Goal: Task Accomplishment & Management: Use online tool/utility

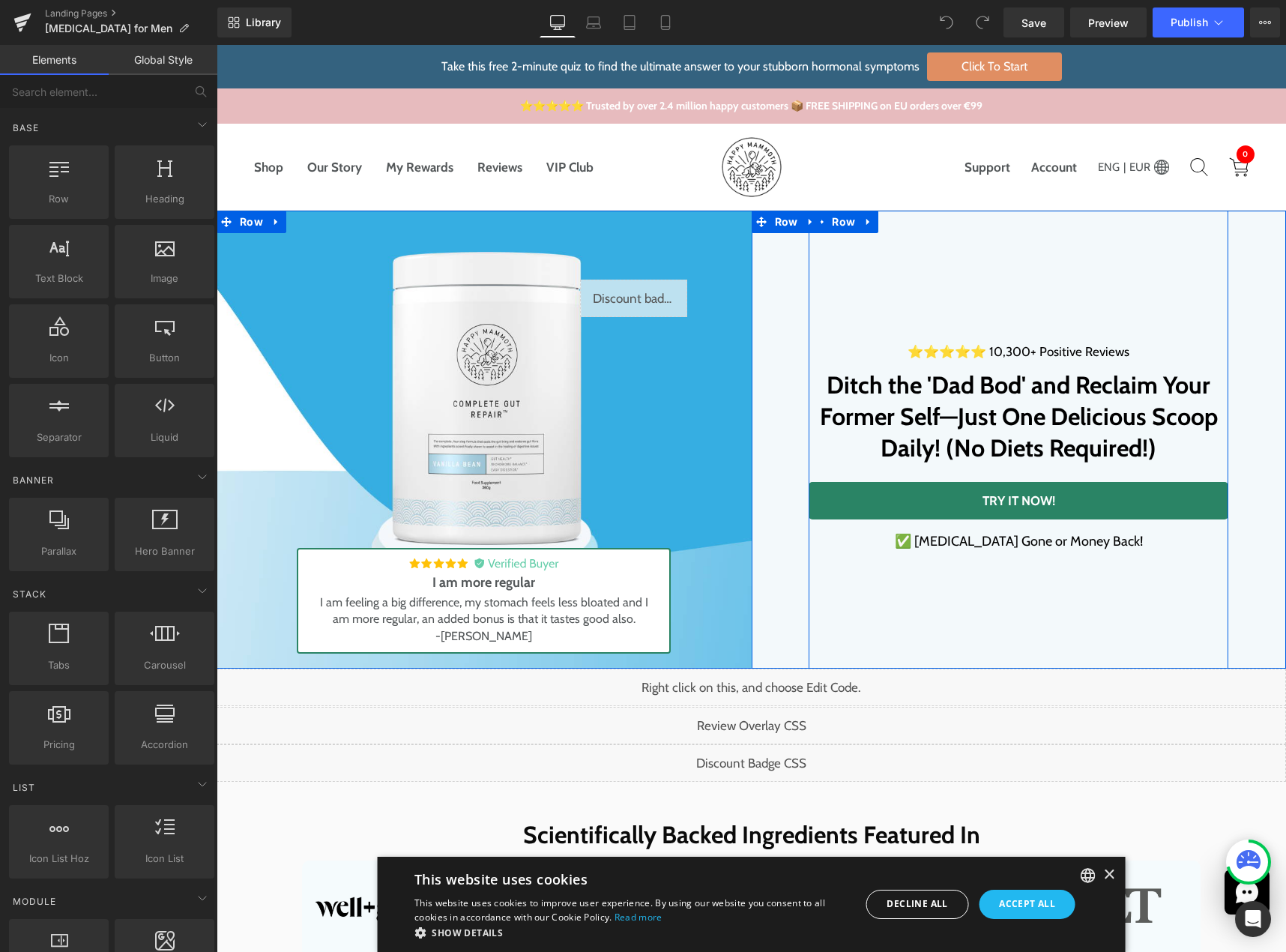
click at [893, 502] on link "TRY IT NOW!" at bounding box center [1019, 501] width 420 height 38
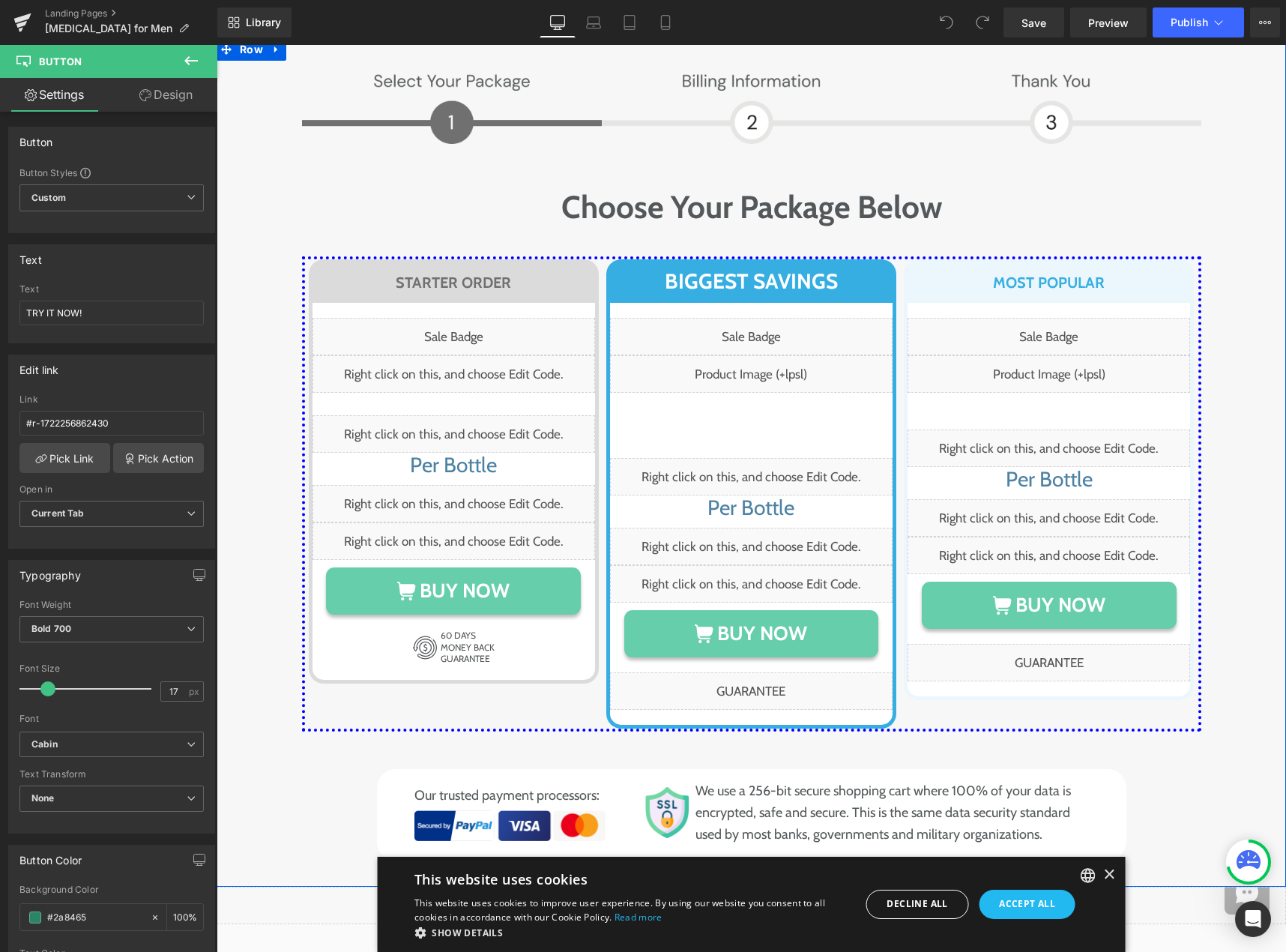
scroll to position [7403, 0]
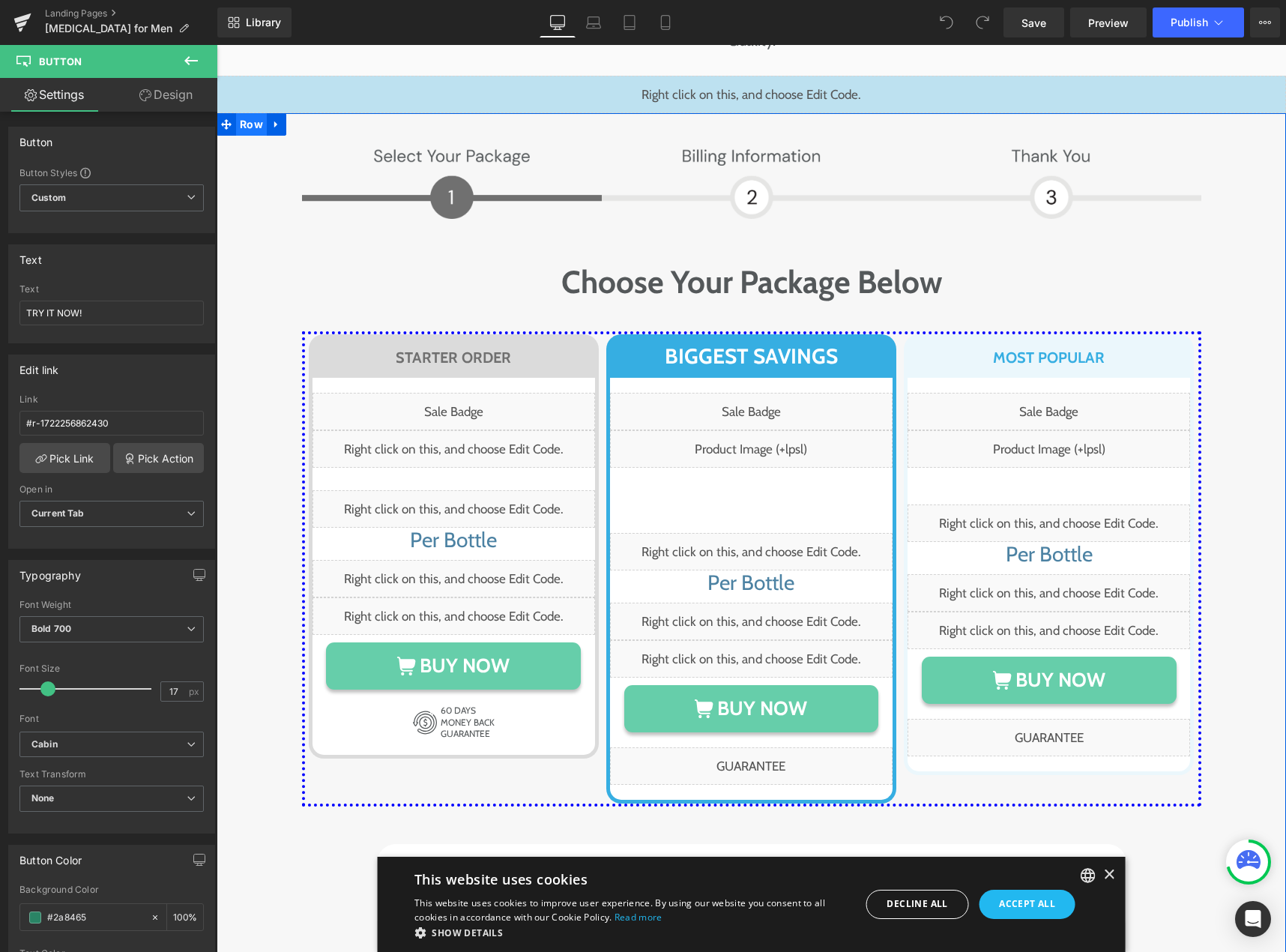
click at [246, 113] on span "Row" at bounding box center [251, 124] width 31 height 23
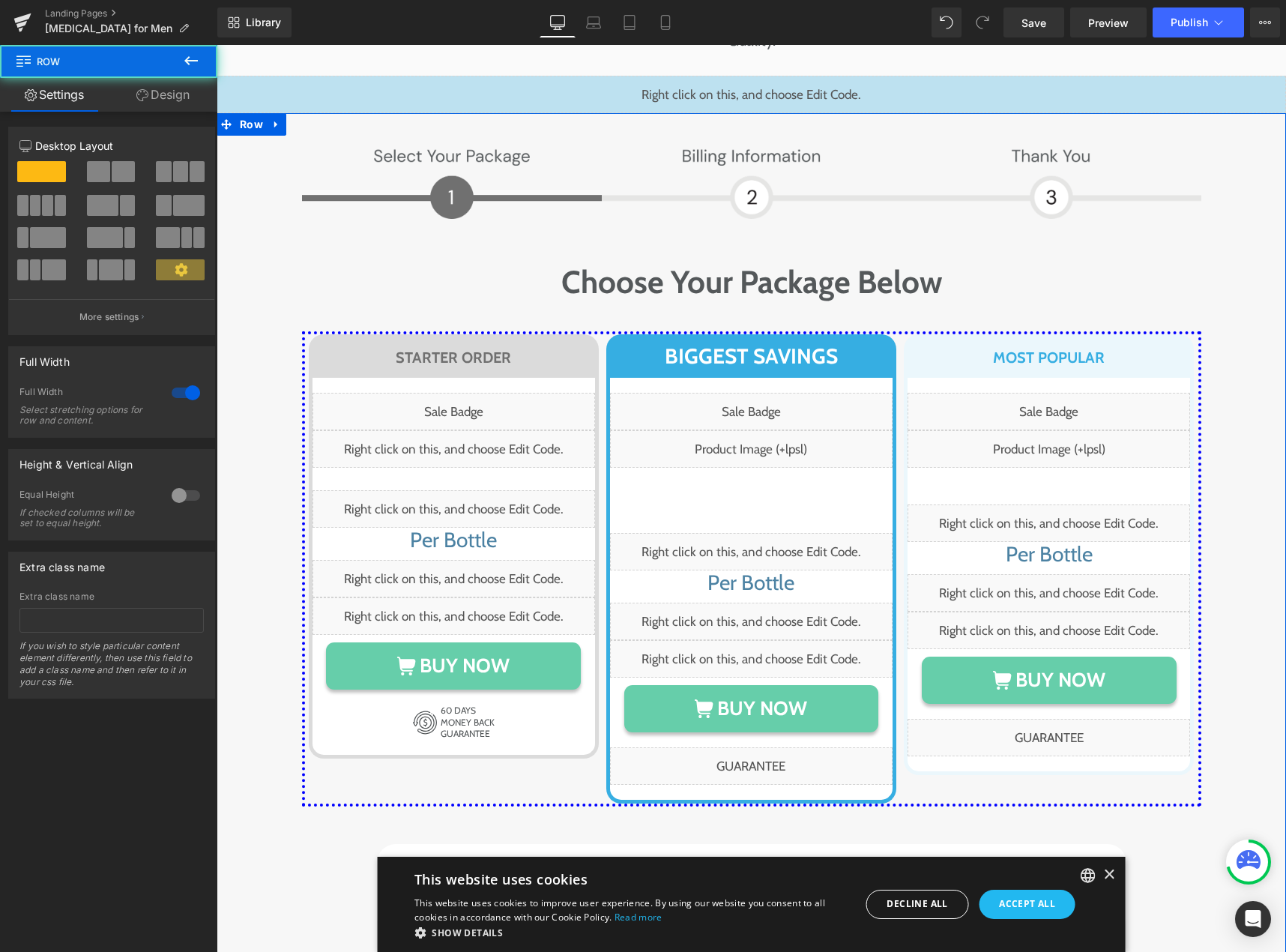
click at [55, 633] on div "Extra class name If you wish to style particular content element differently, t…" at bounding box center [112, 644] width 185 height 106
click at [58, 619] on input "text" at bounding box center [112, 620] width 185 height 24
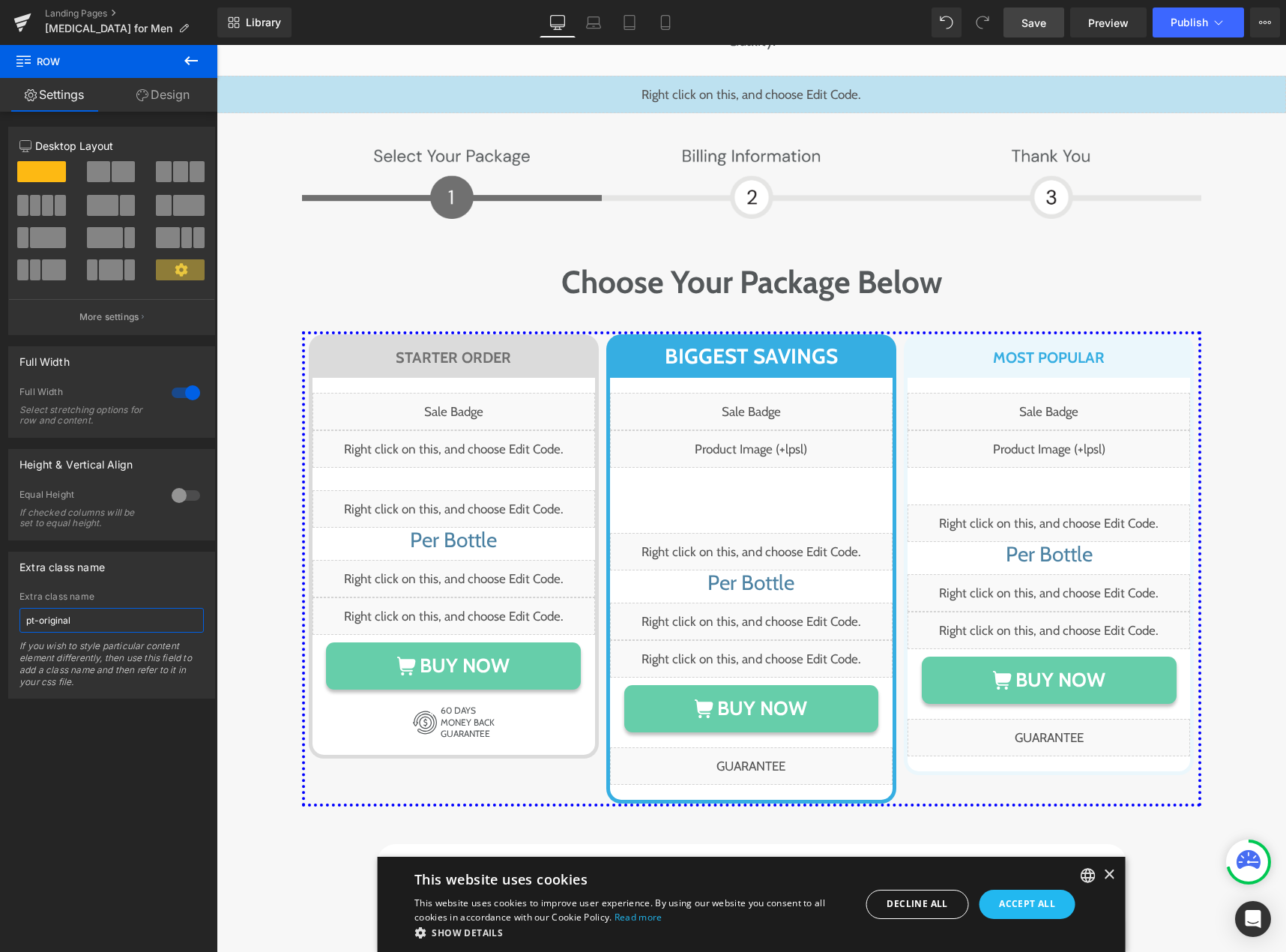
type input "pt-original"
click at [1028, 25] on span "Save" at bounding box center [1033, 23] width 24 height 15
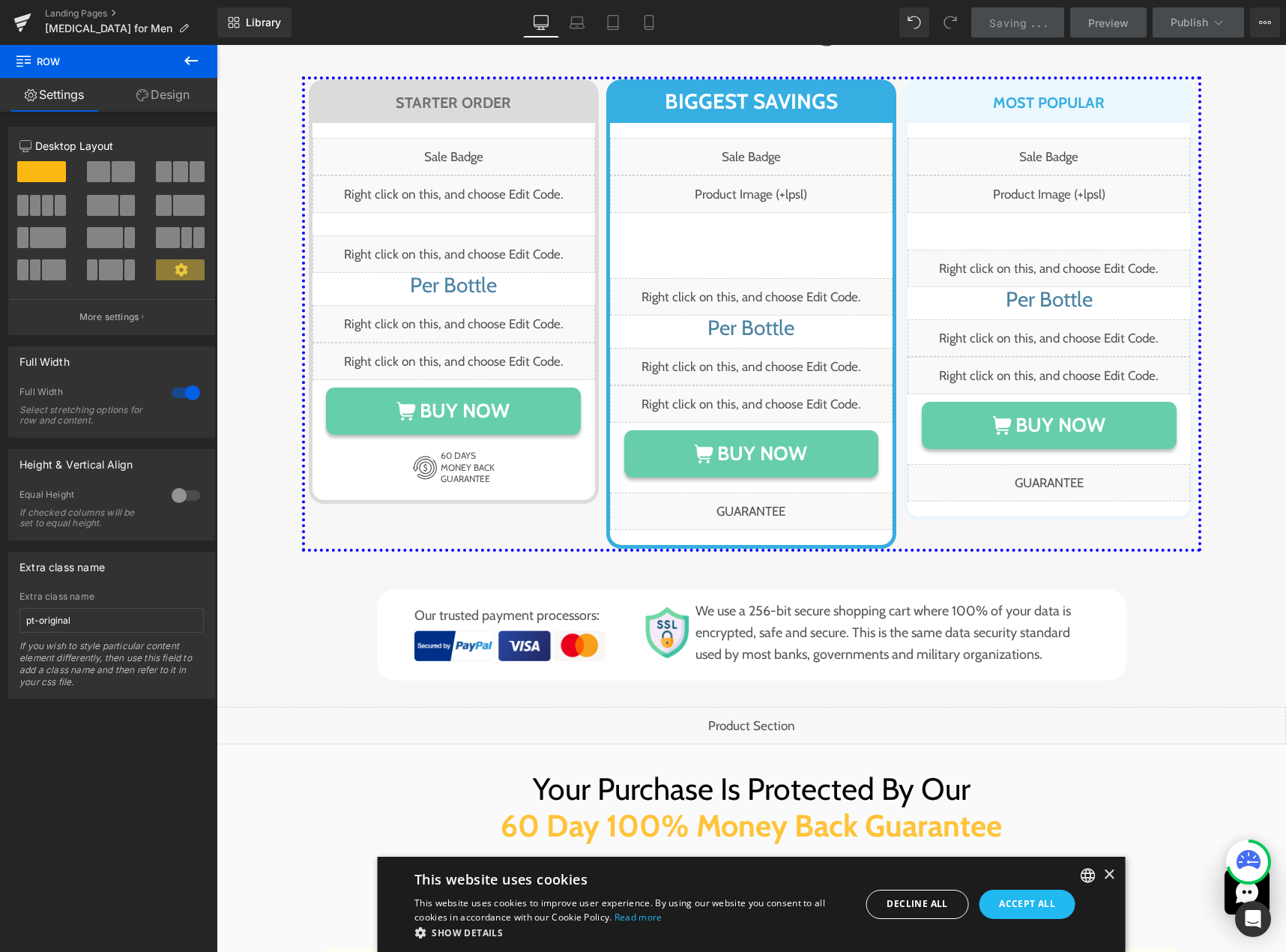
scroll to position [7703, 0]
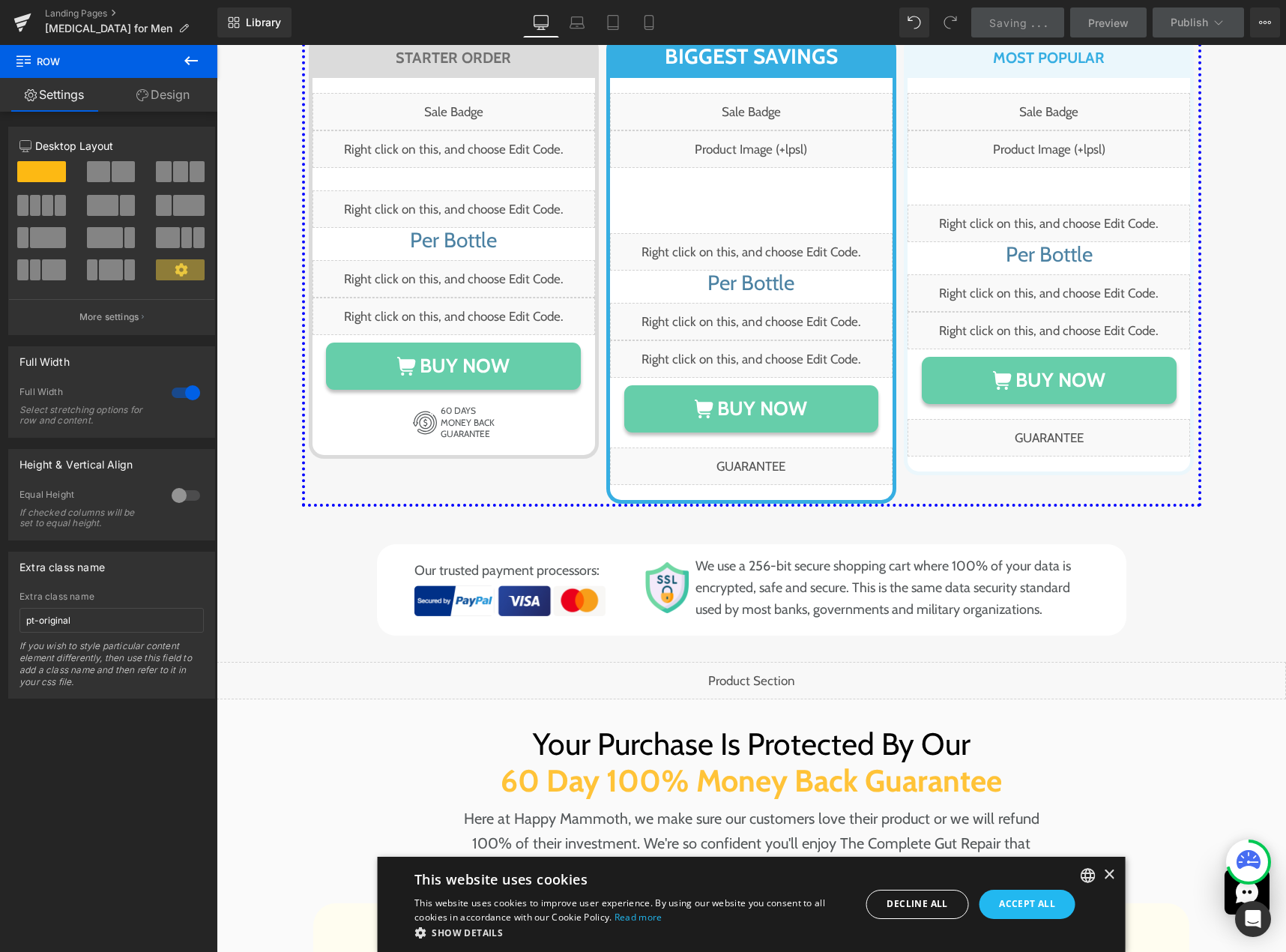
click at [764, 662] on div "Liquid" at bounding box center [750, 681] width 1069 height 38
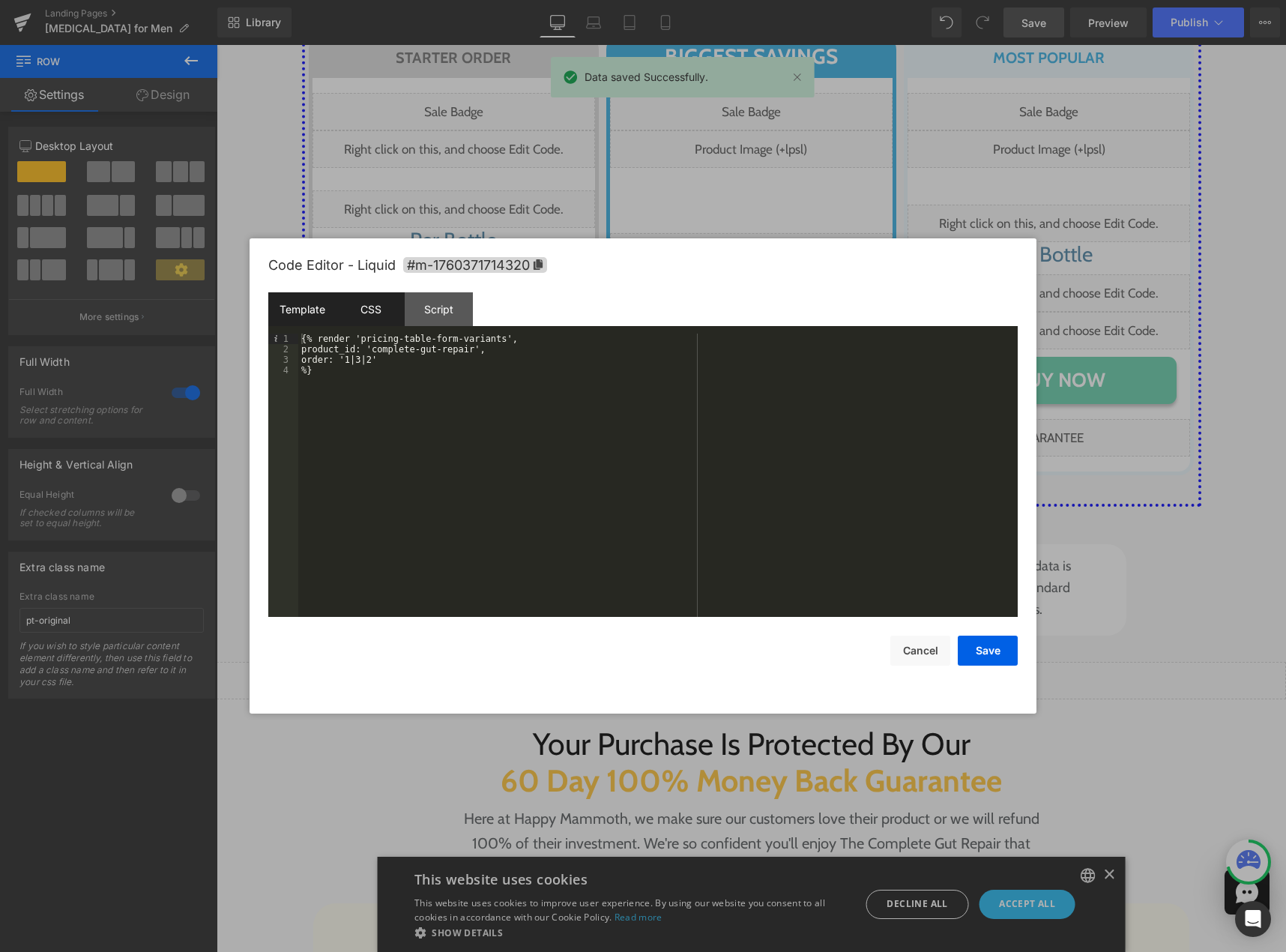
click at [375, 317] on div "CSS" at bounding box center [371, 308] width 68 height 33
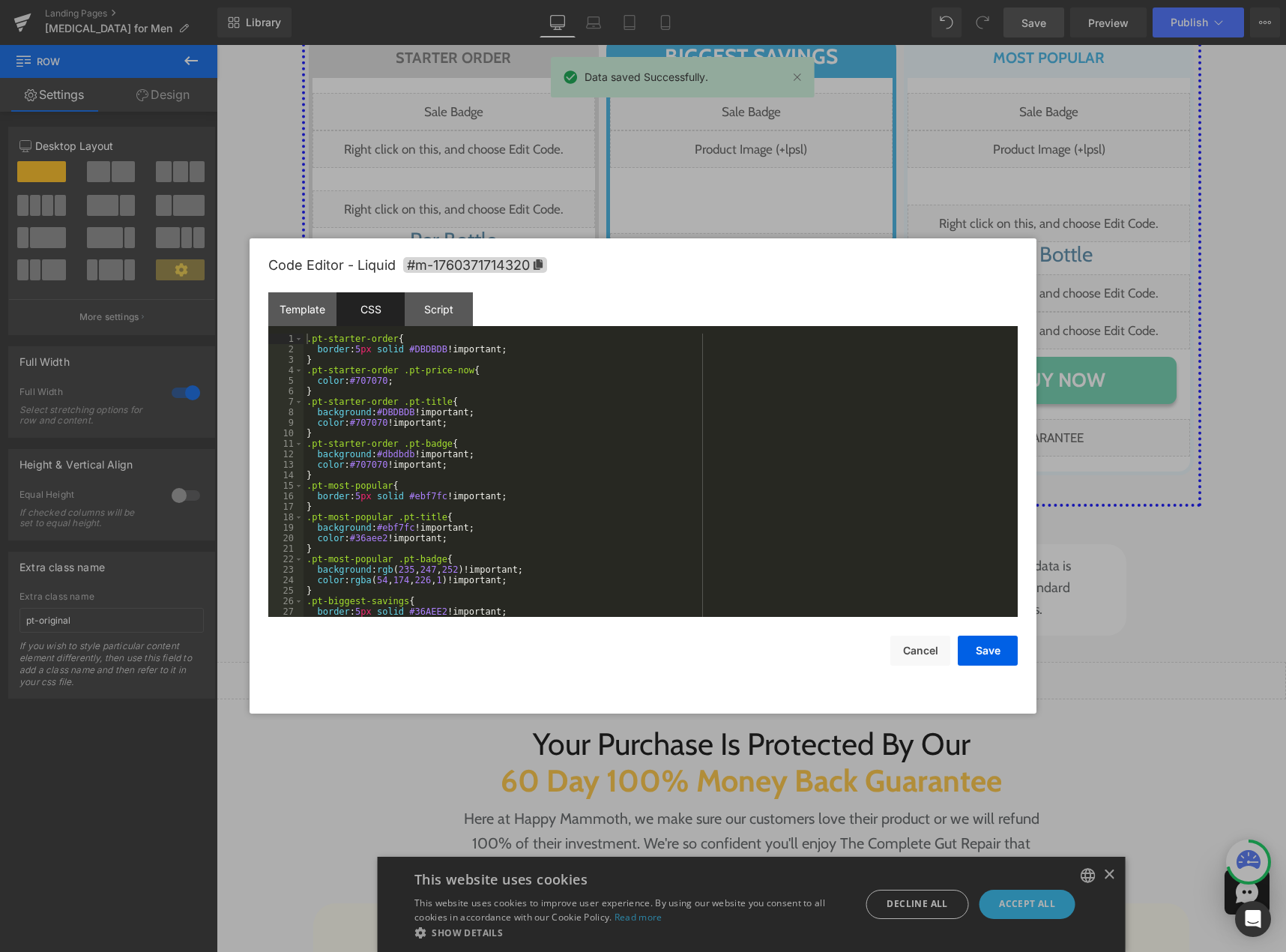
scroll to position [168, 0]
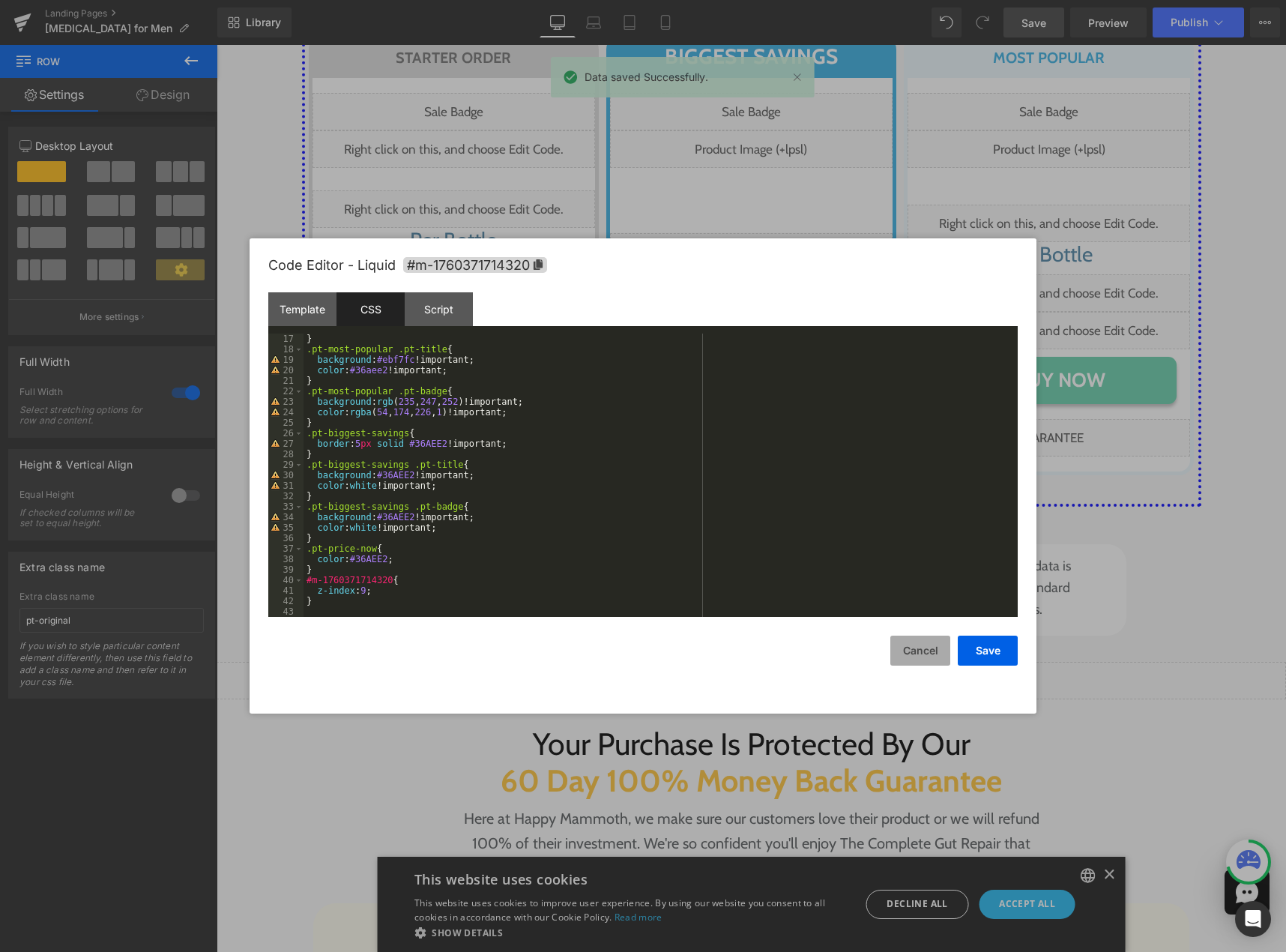
click at [908, 648] on button "Cancel" at bounding box center [919, 650] width 60 height 30
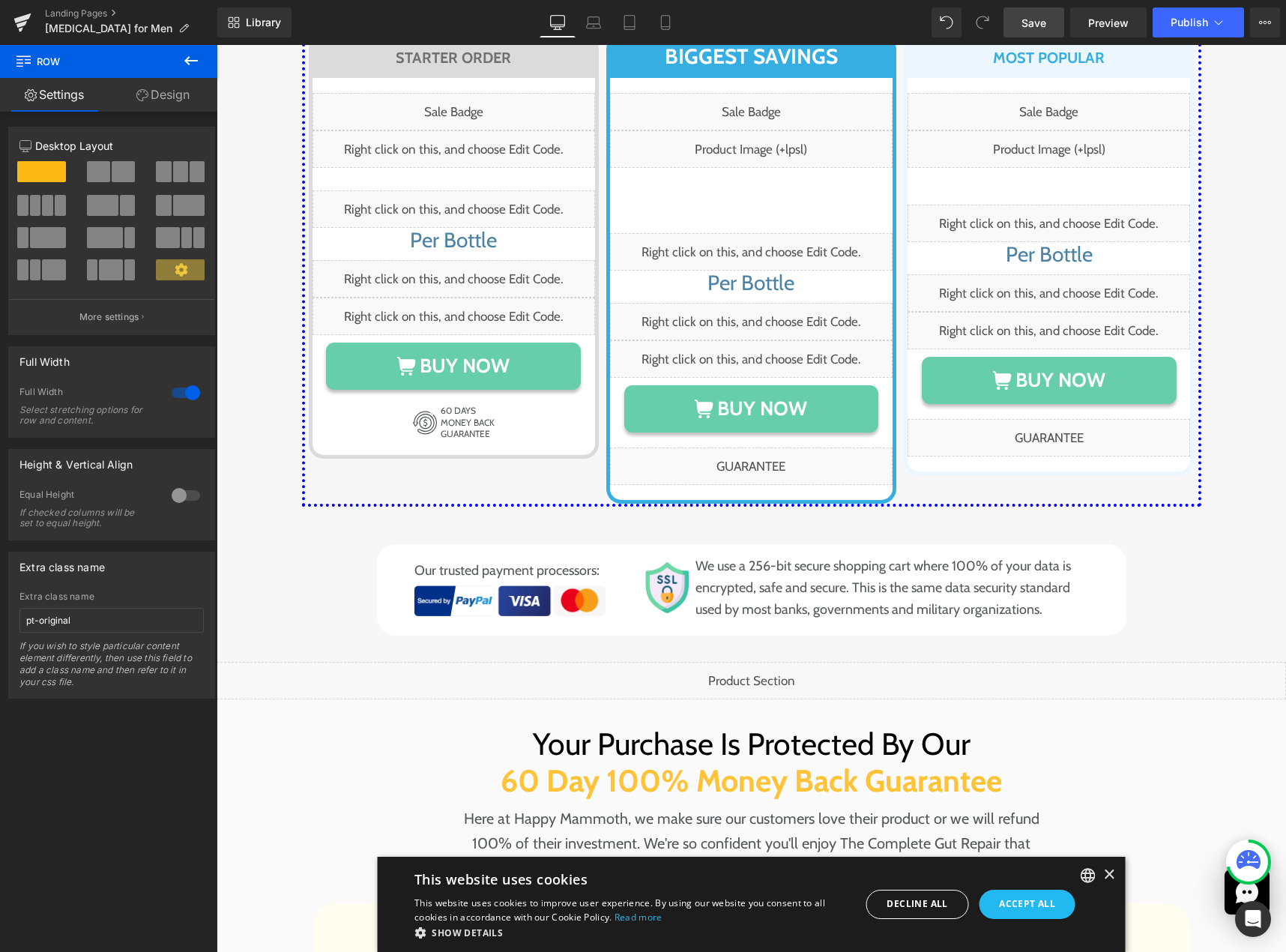
click at [1030, 21] on span "Save" at bounding box center [1033, 23] width 24 height 15
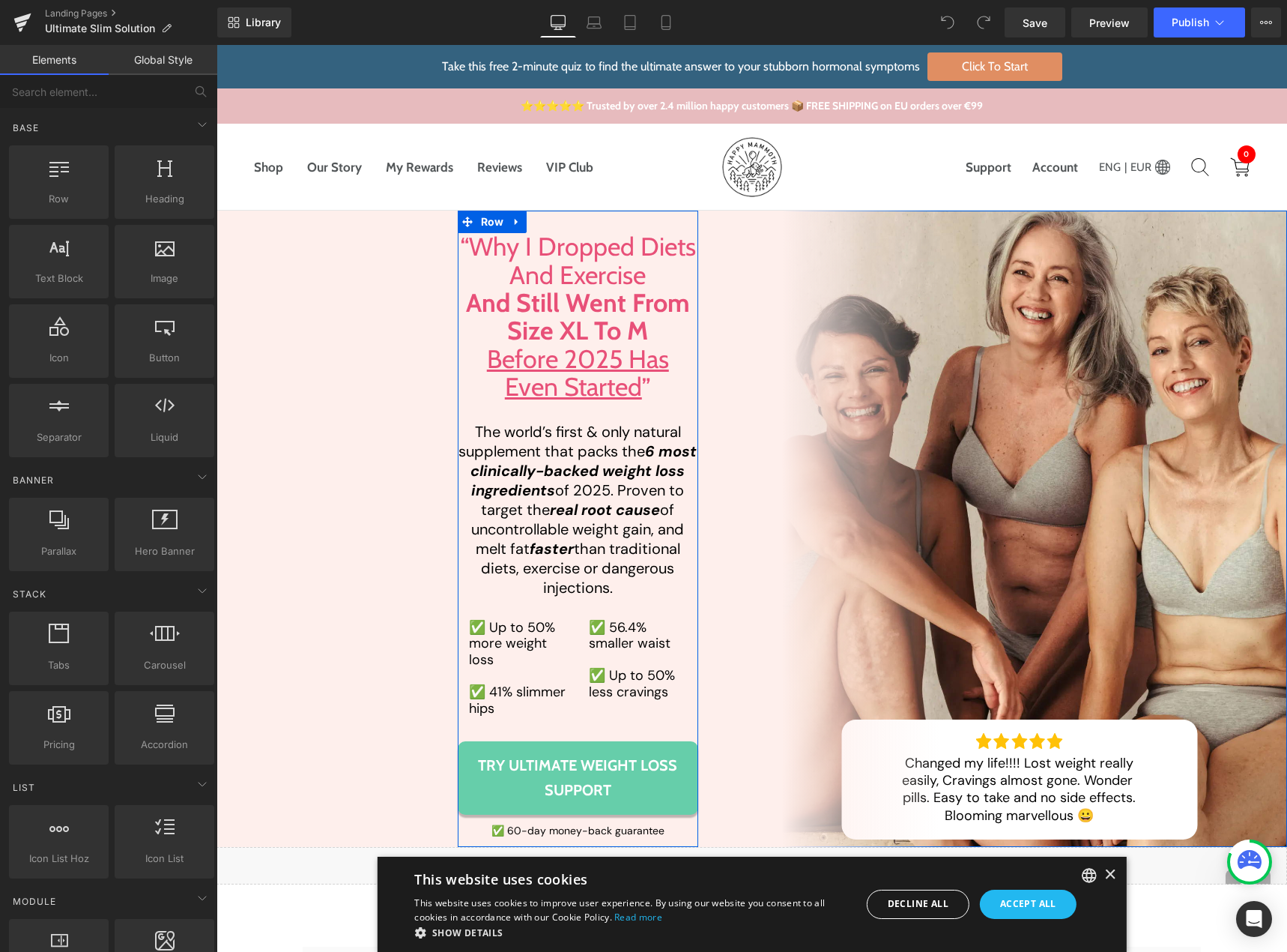
click at [479, 777] on span "Try Ultimate Weight Loss Support" at bounding box center [578, 777] width 212 height 50
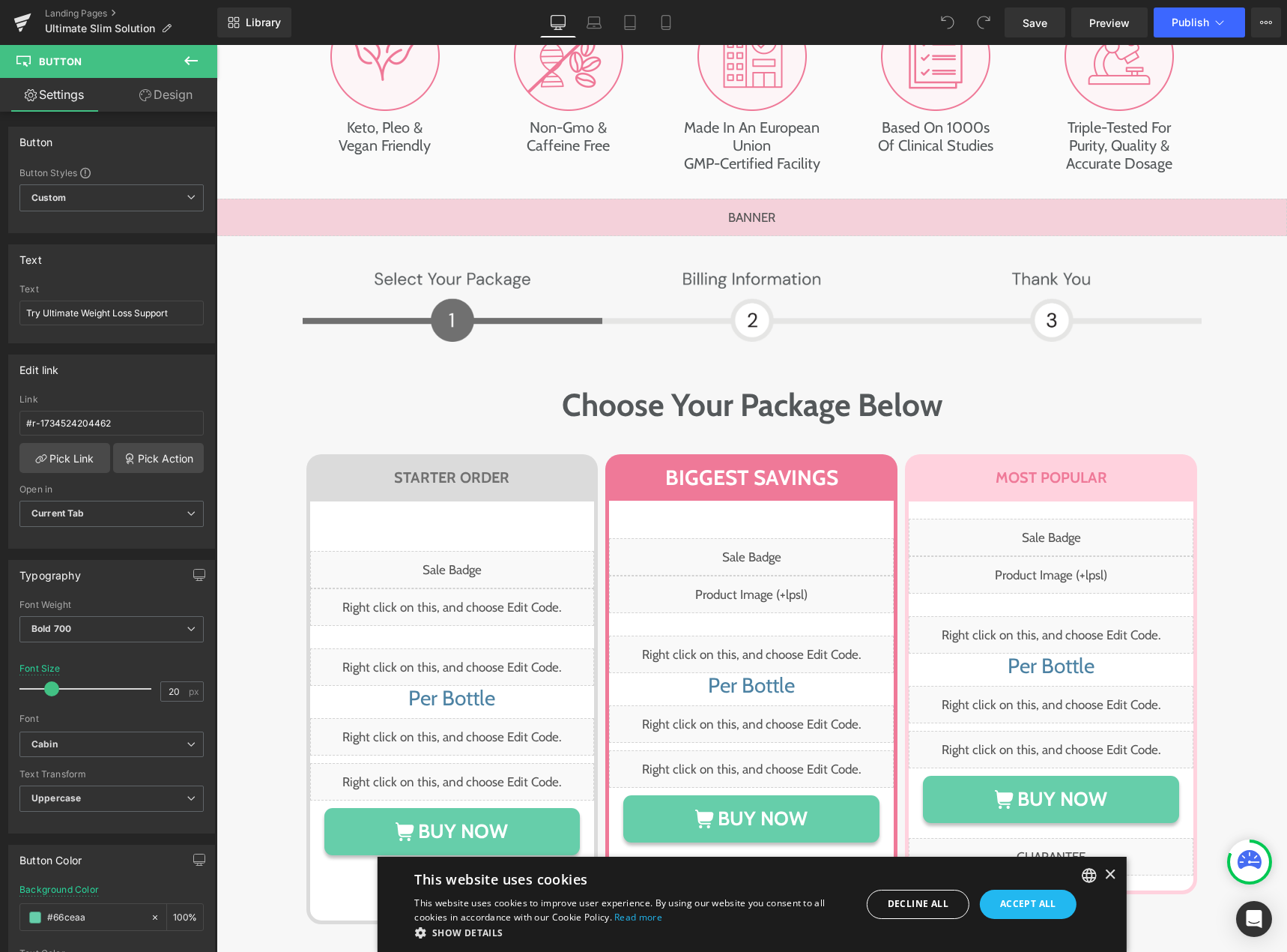
scroll to position [9867, 0]
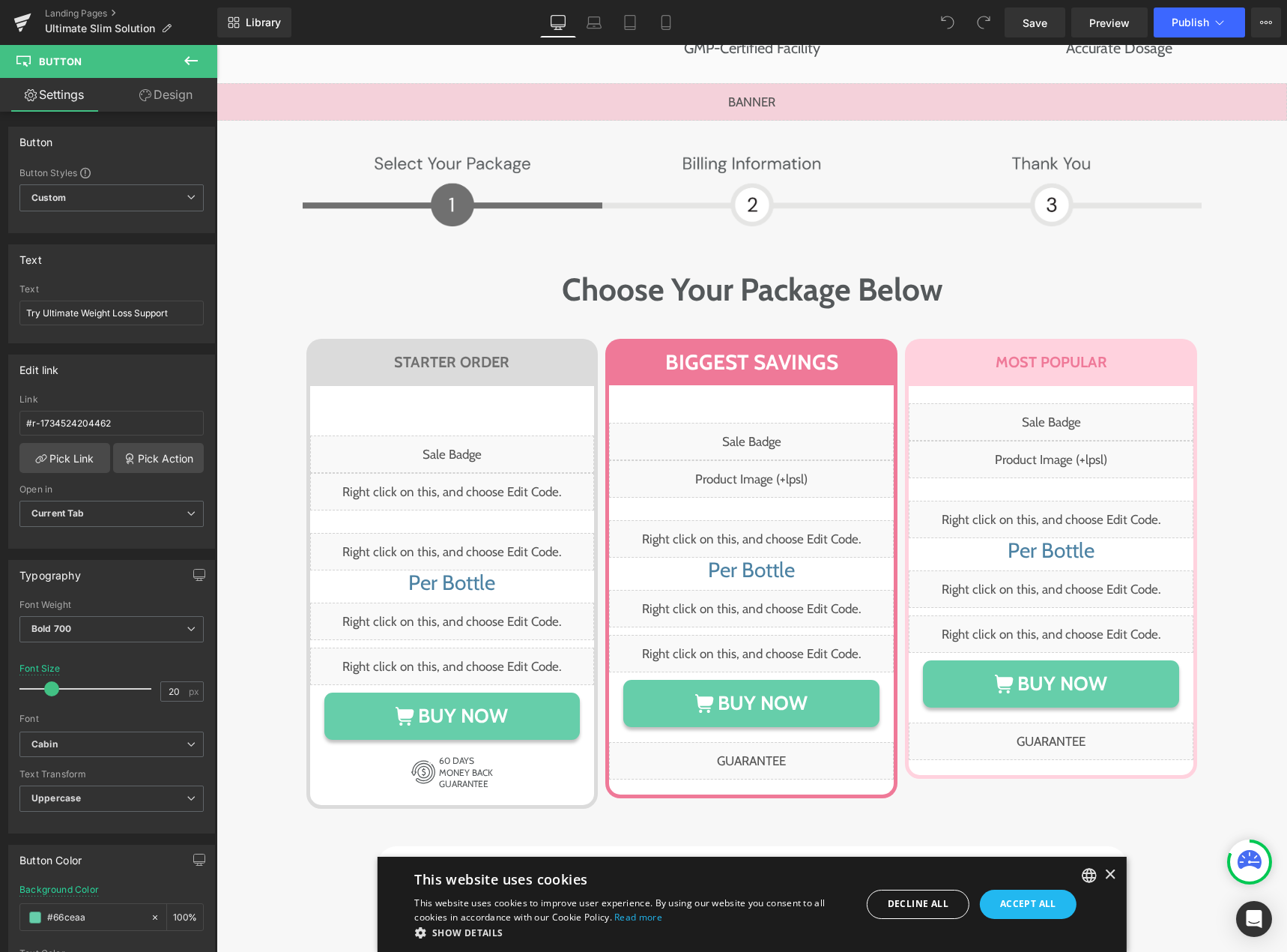
click at [187, 51] on button at bounding box center [191, 61] width 52 height 33
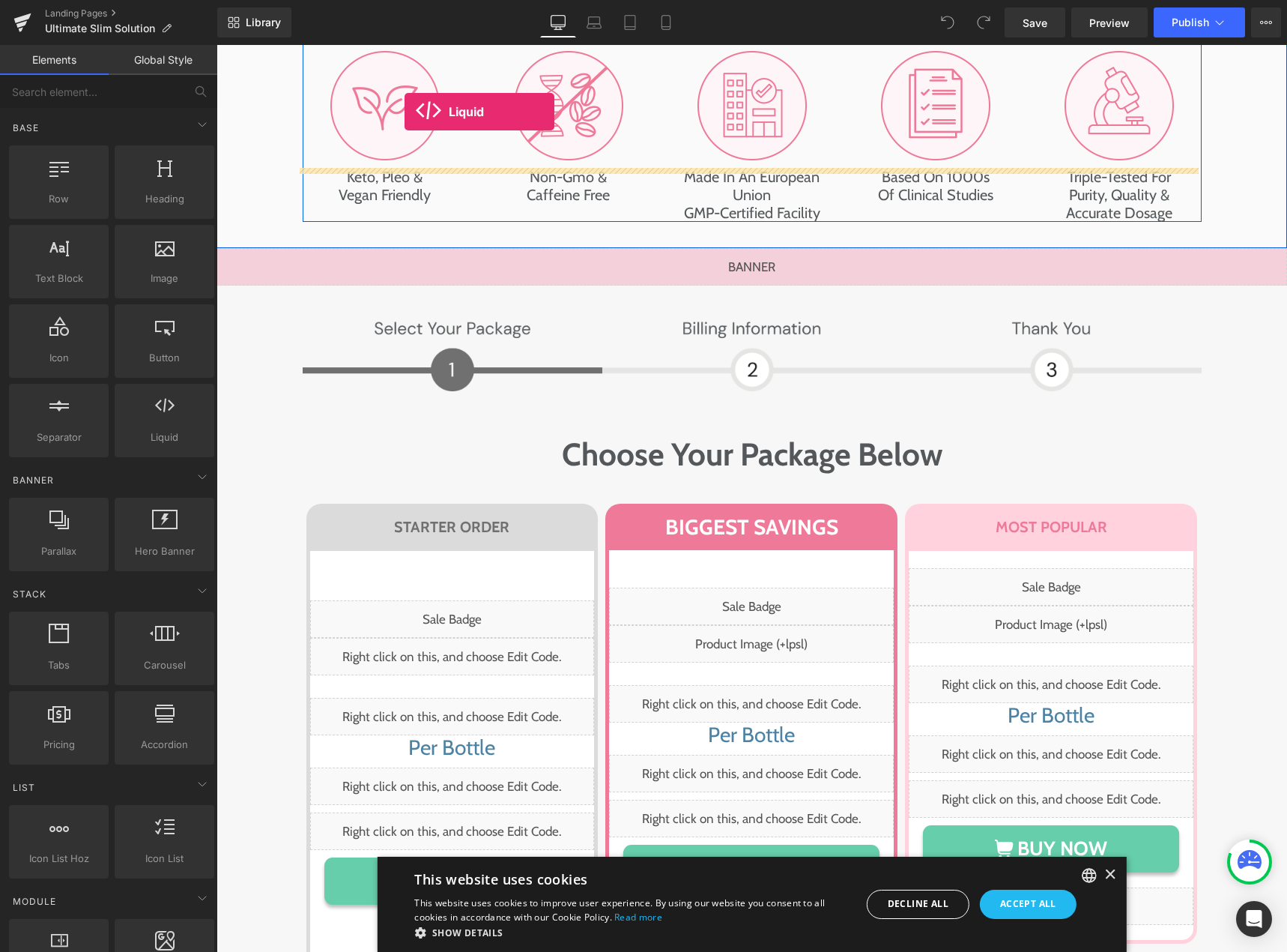
scroll to position [9672, 0]
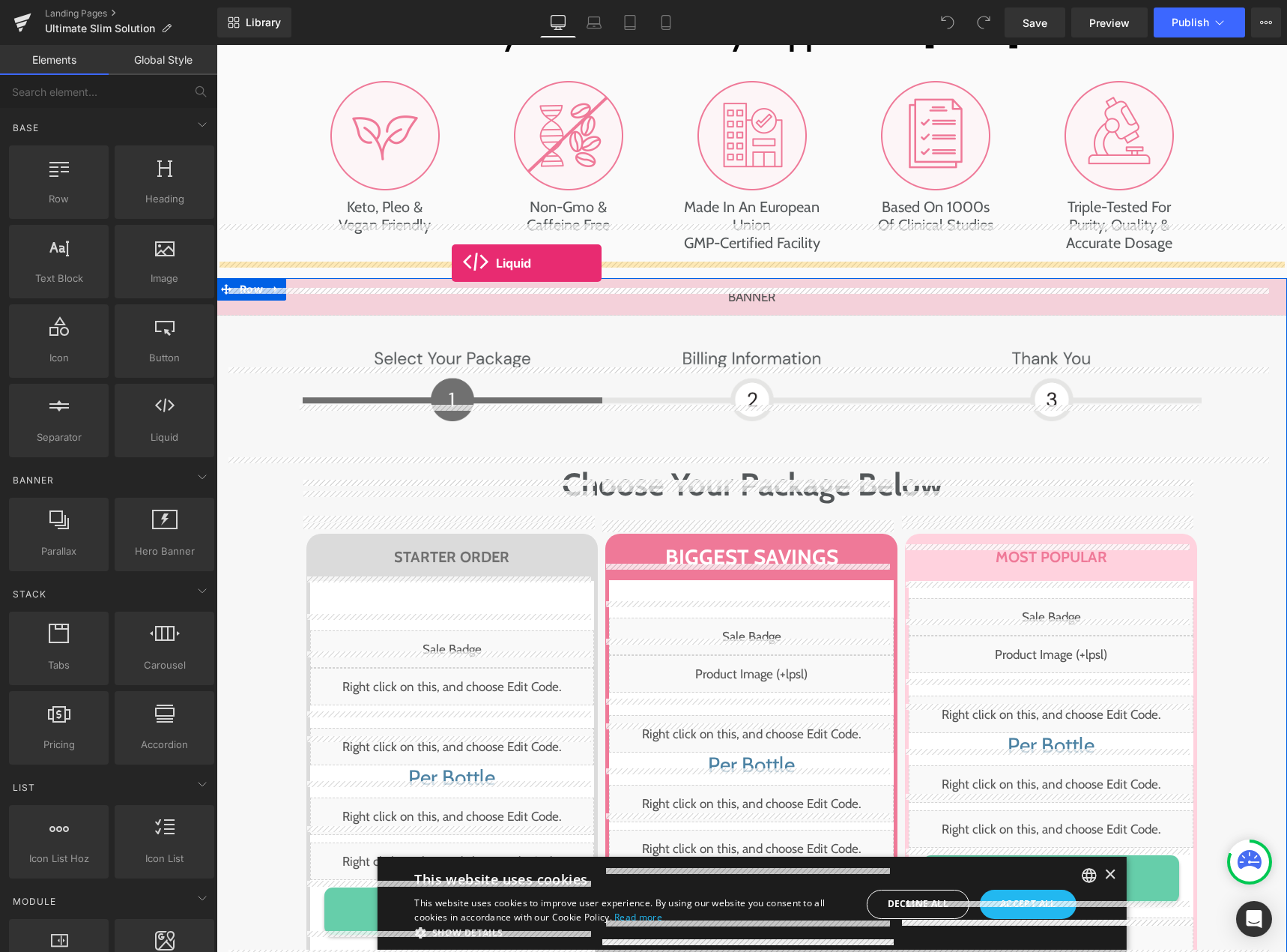
drag, startPoint x: 239, startPoint y: 279, endPoint x: 452, endPoint y: 263, distance: 213.6
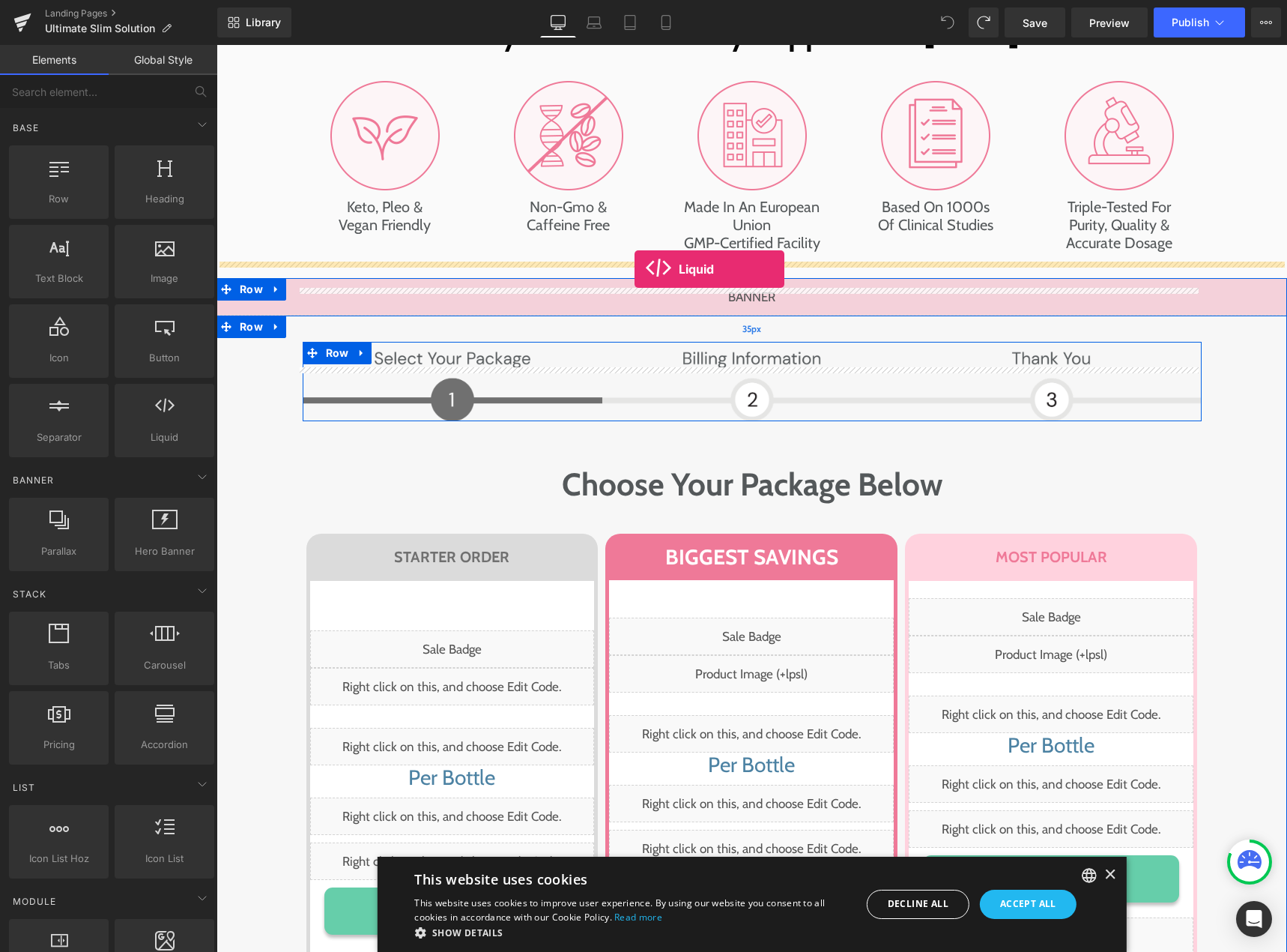
drag, startPoint x: 381, startPoint y: 474, endPoint x: 635, endPoint y: 269, distance: 326.4
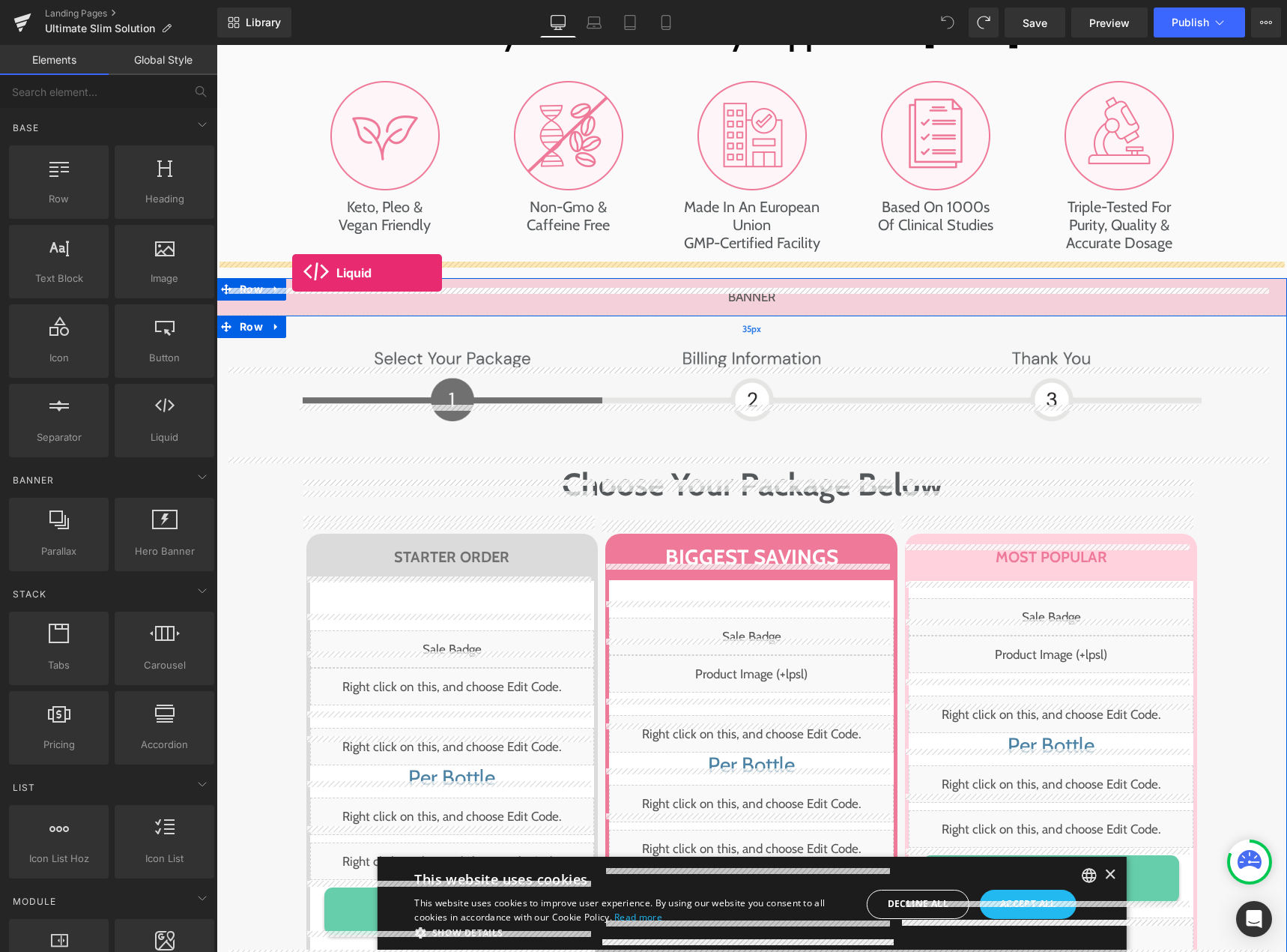
drag, startPoint x: 412, startPoint y: 445, endPoint x: 292, endPoint y: 273, distance: 209.7
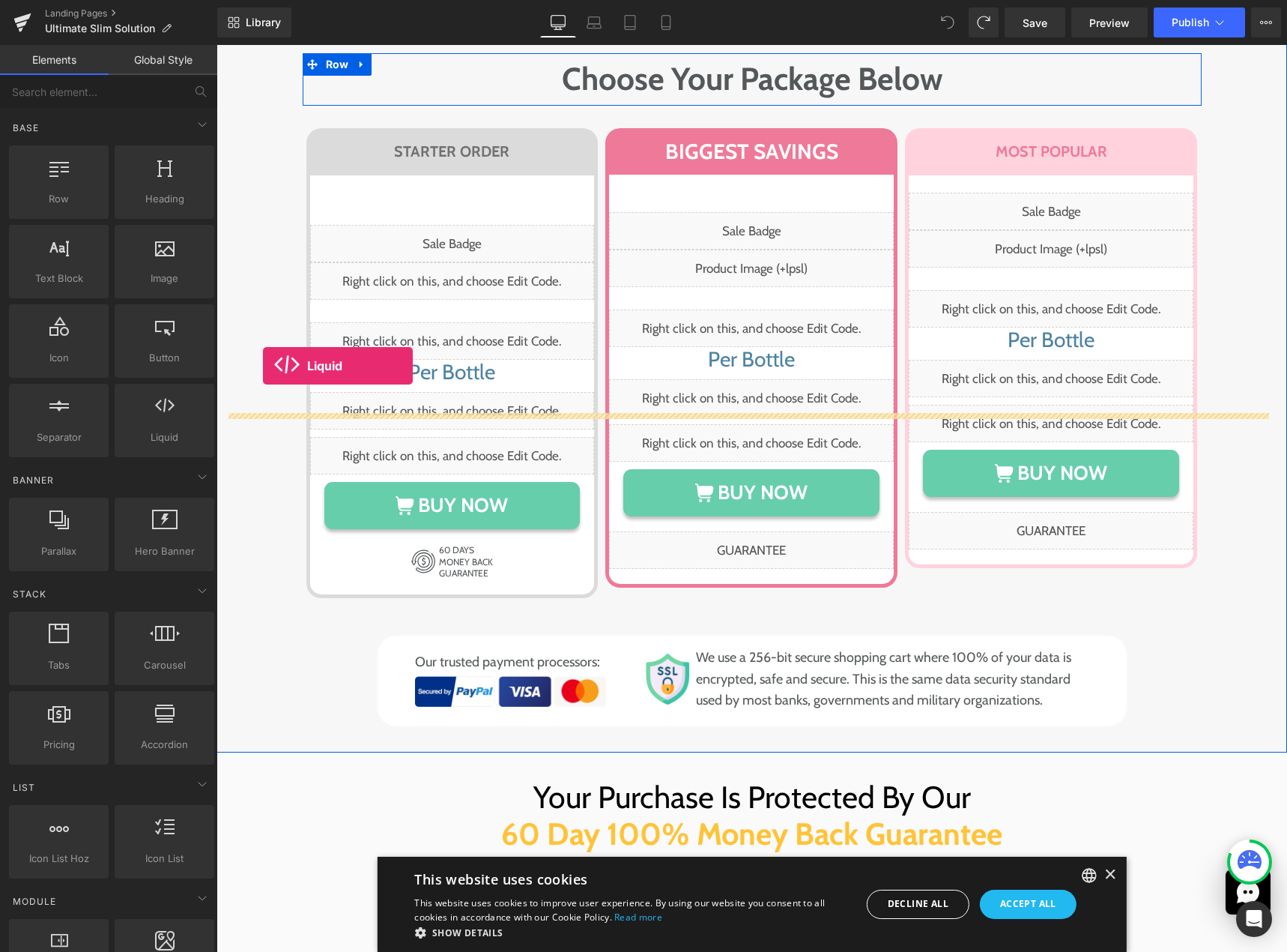
scroll to position [10272, 0]
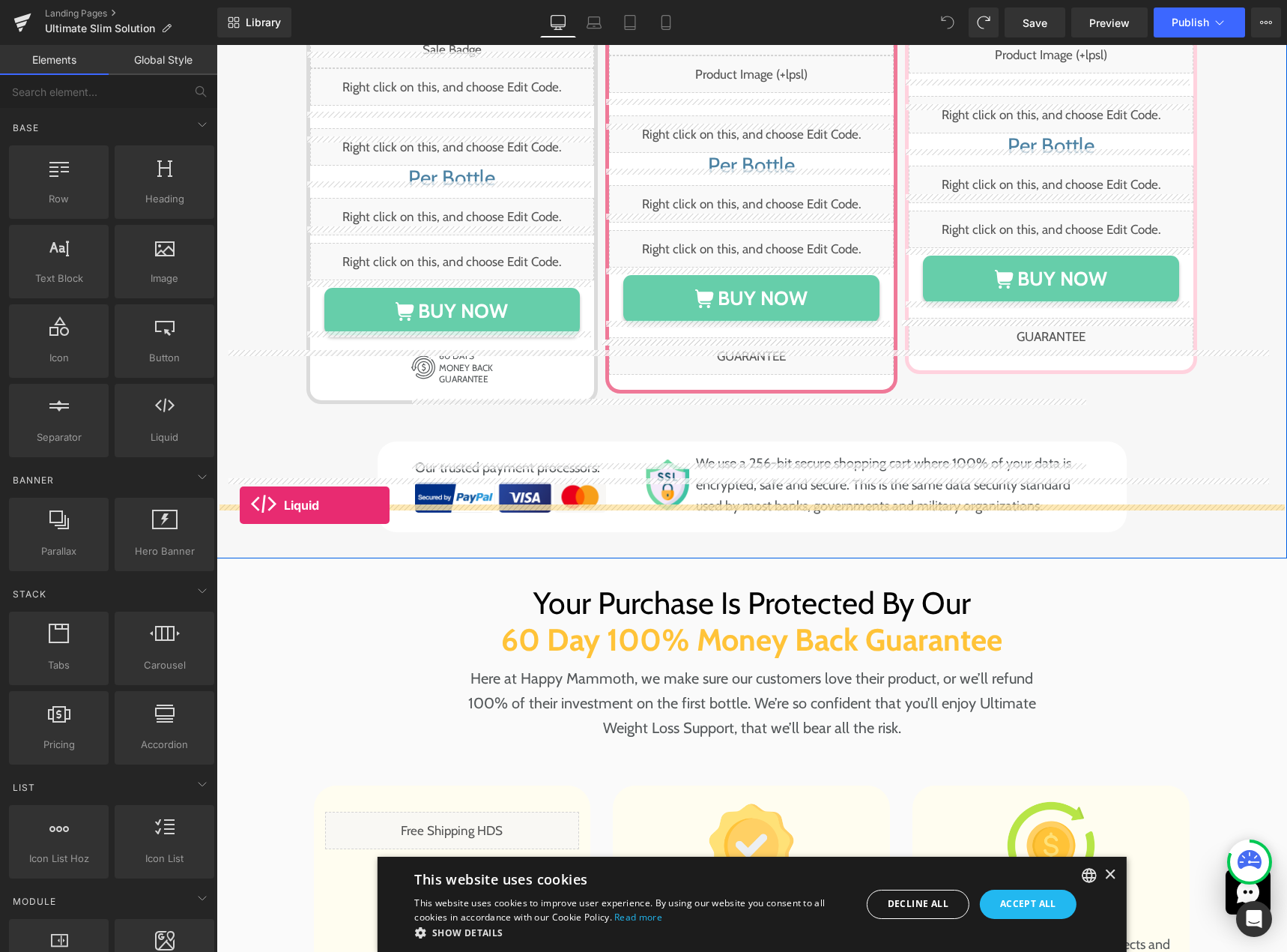
drag, startPoint x: 371, startPoint y: 465, endPoint x: 240, endPoint y: 505, distance: 137.0
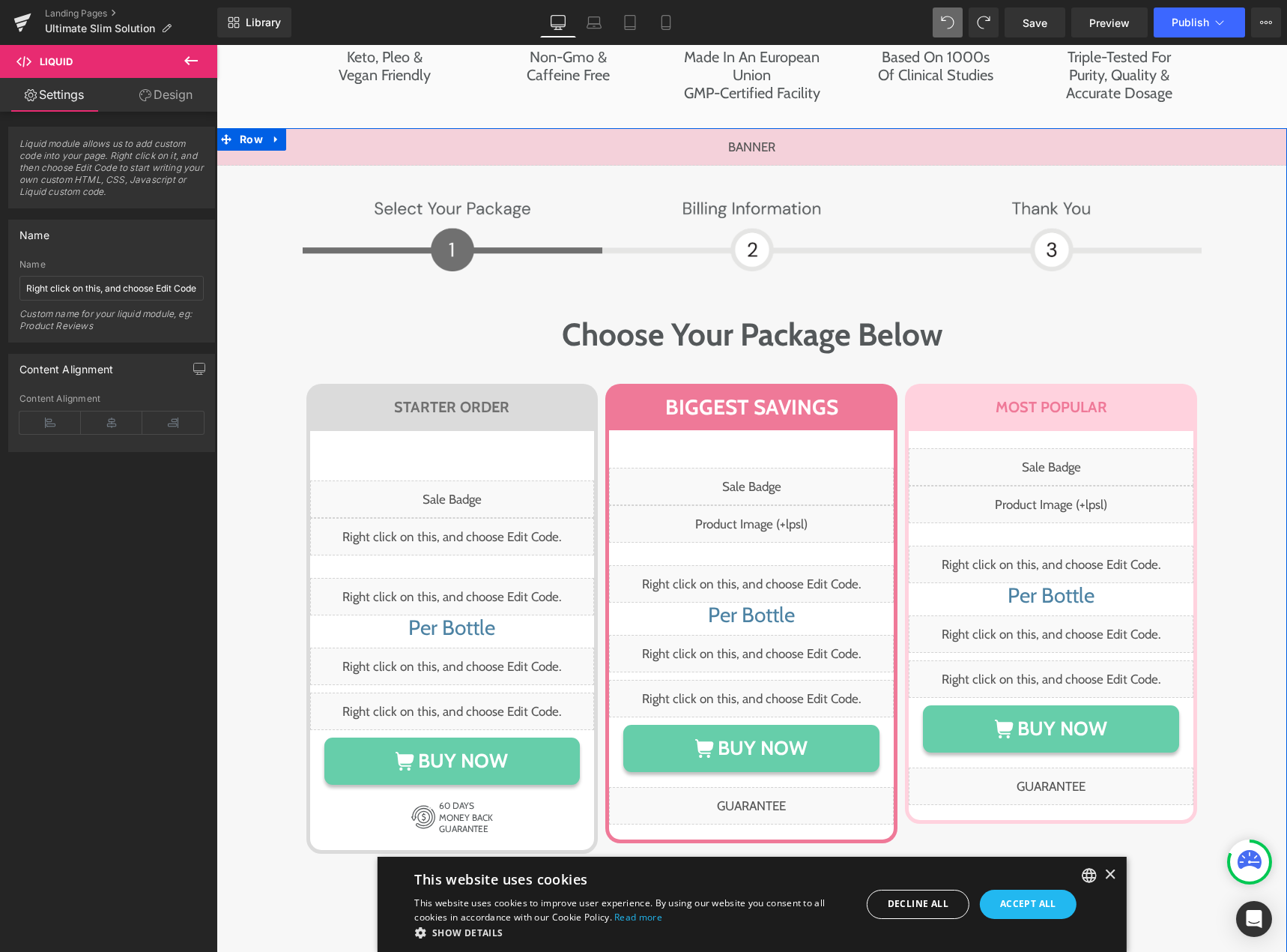
scroll to position [9747, 0]
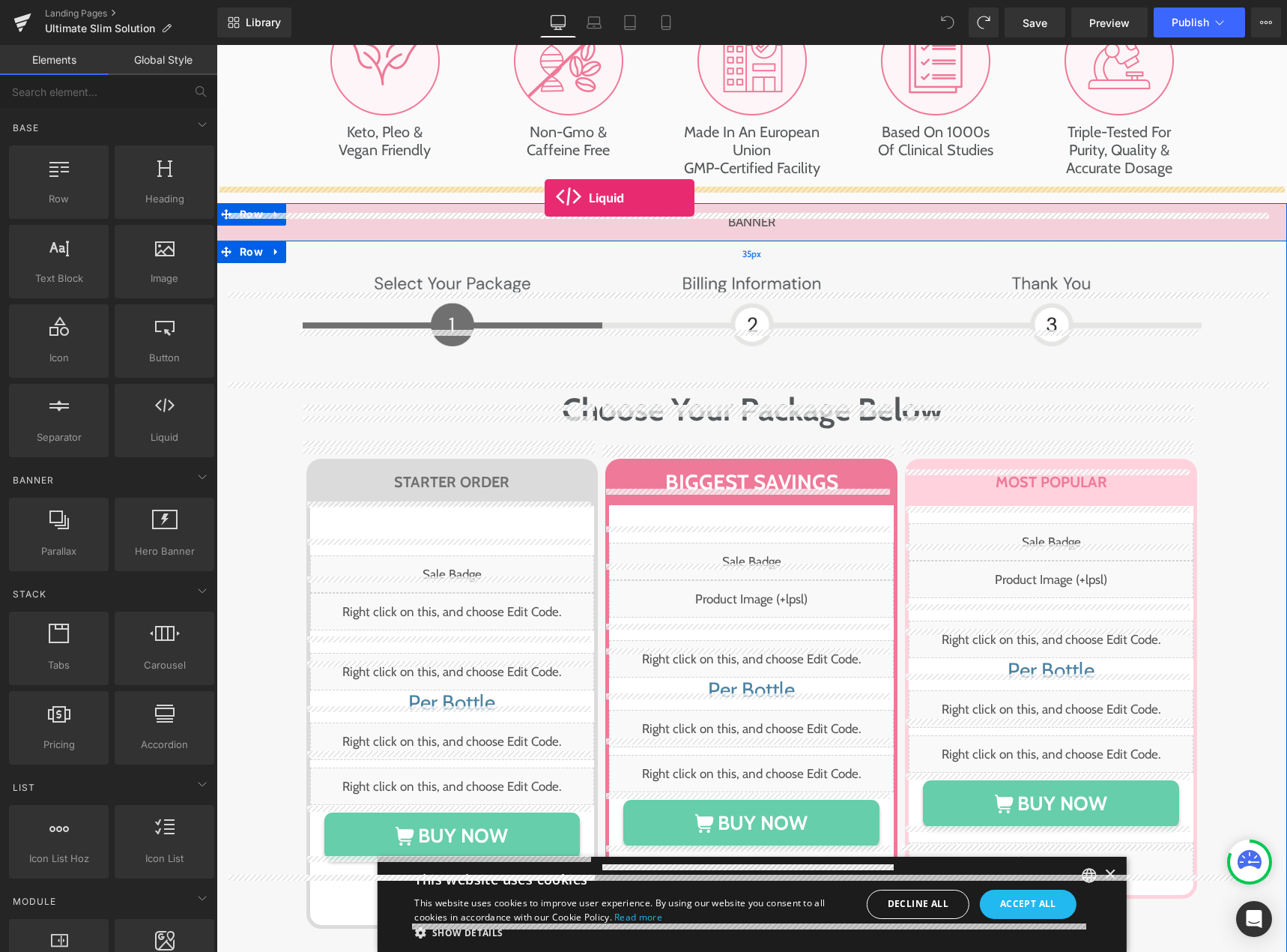
drag, startPoint x: 426, startPoint y: 428, endPoint x: 545, endPoint y: 198, distance: 259.0
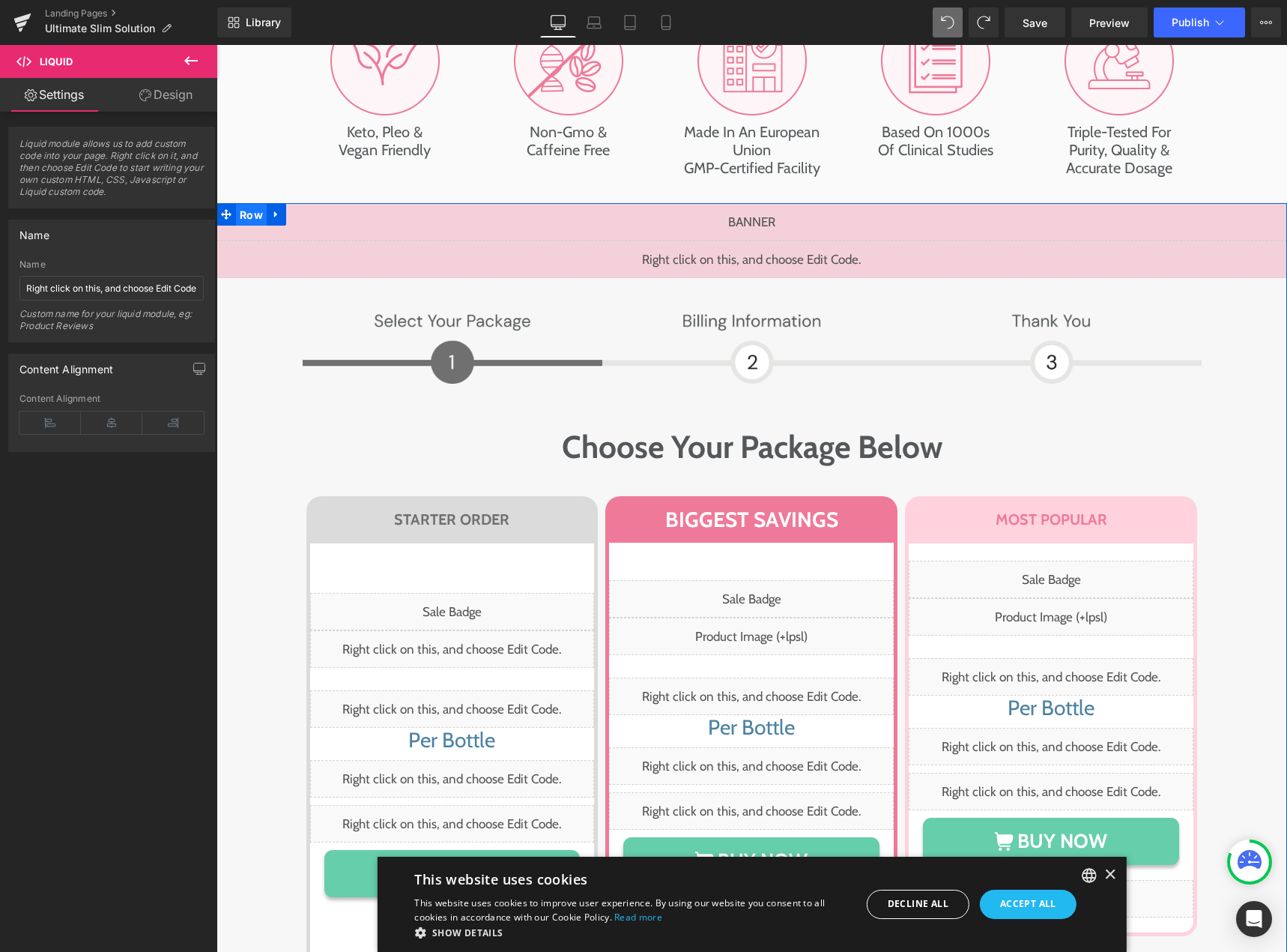
click at [244, 204] on span "Row" at bounding box center [251, 214] width 31 height 23
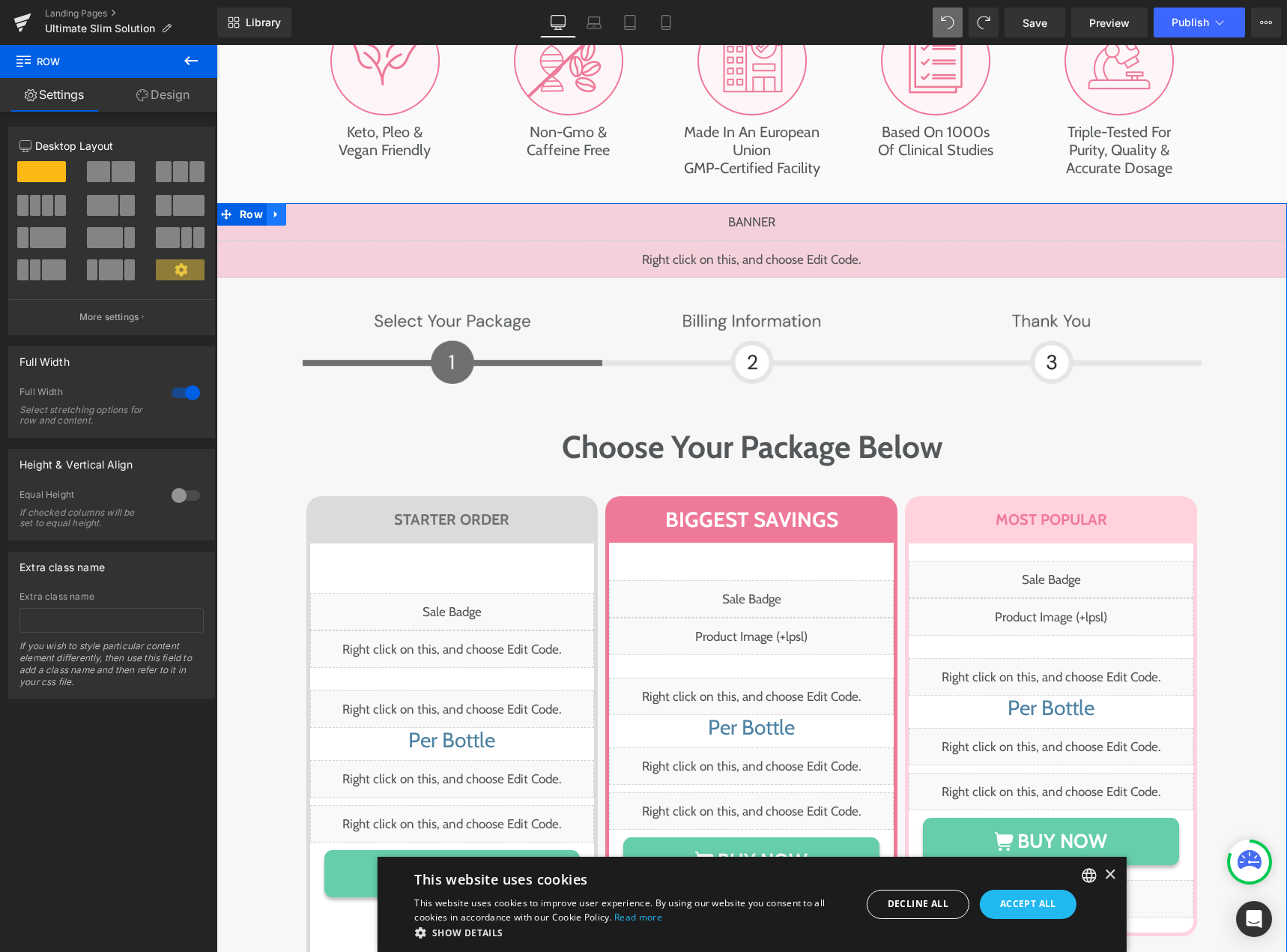
click at [276, 203] on link at bounding box center [276, 213] width 20 height 23
click at [311, 209] on icon at bounding box center [315, 214] width 11 height 11
